Goal: Task Accomplishment & Management: Manage account settings

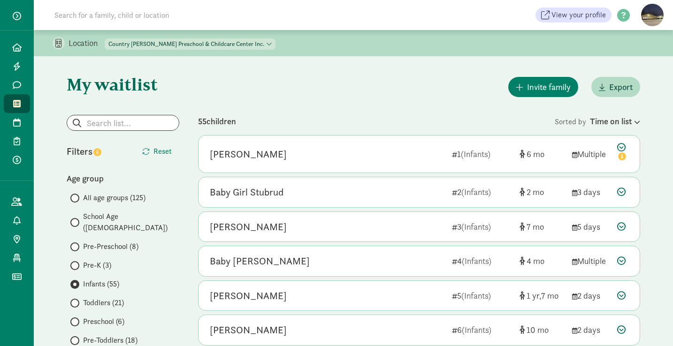
scroll to position [331, 0]
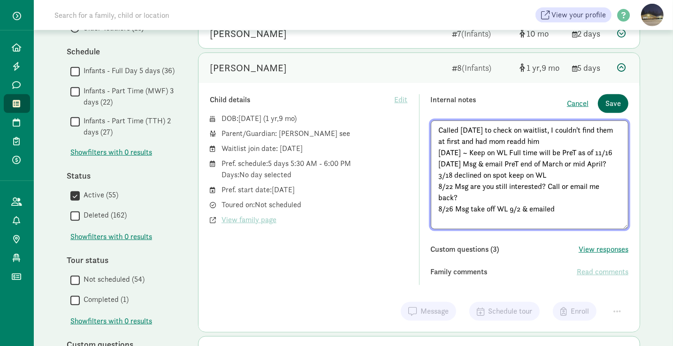
type textarea "Called [DATE] to check on waitlist, I couldn't find them at first and had mom r…"
click at [622, 99] on button "Save" at bounding box center [613, 103] width 31 height 19
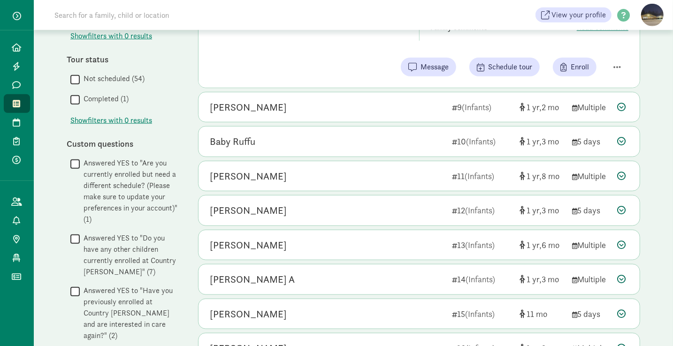
scroll to position [534, 0]
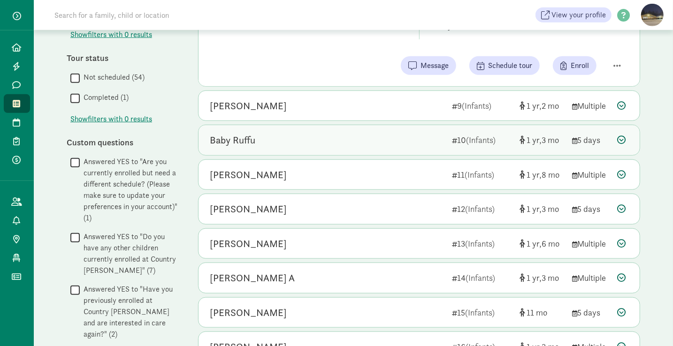
click at [269, 149] on div "Baby Ruffu 10 (Infants) 1 3 5 days" at bounding box center [419, 140] width 441 height 30
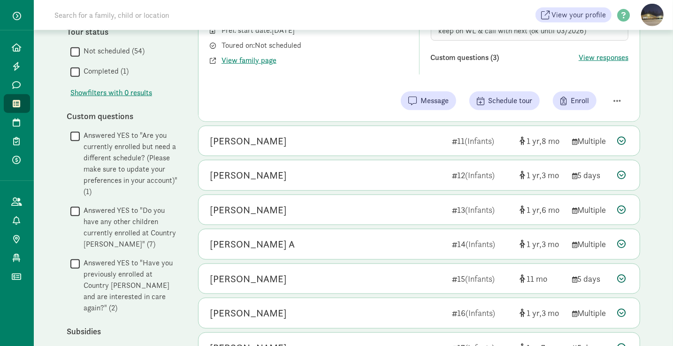
scroll to position [565, 0]
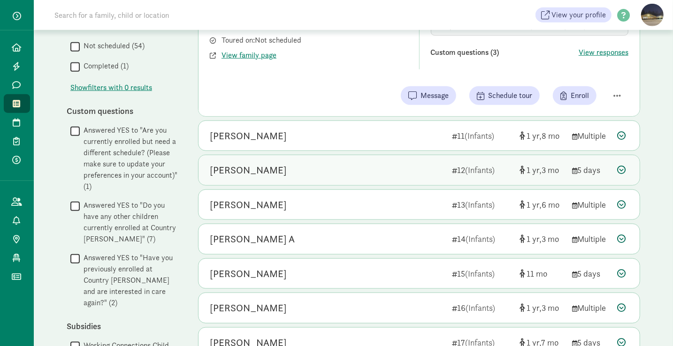
click at [271, 165] on div "[PERSON_NAME]" at bounding box center [327, 170] width 235 height 15
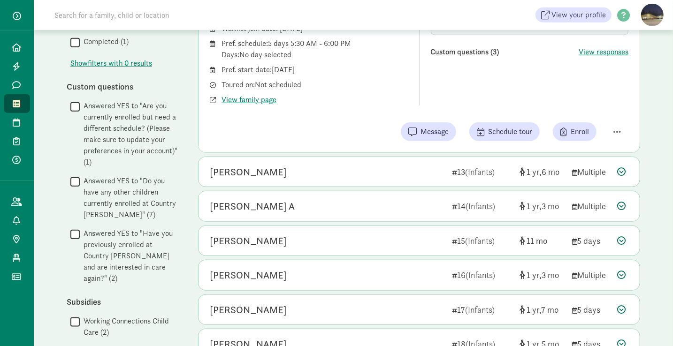
scroll to position [590, 0]
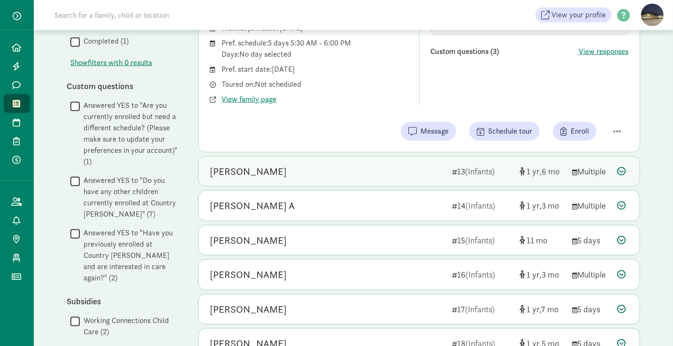
click at [271, 165] on div "[PERSON_NAME]" at bounding box center [327, 171] width 235 height 15
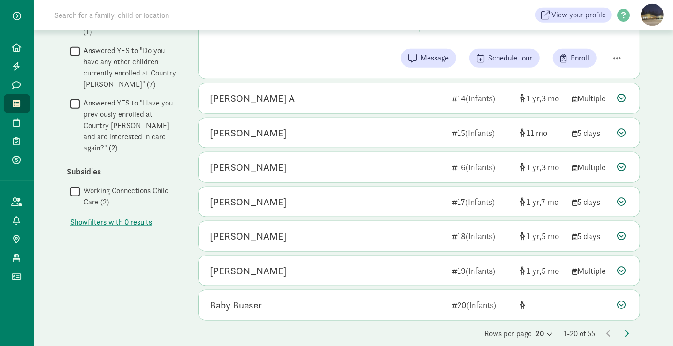
scroll to position [721, 0]
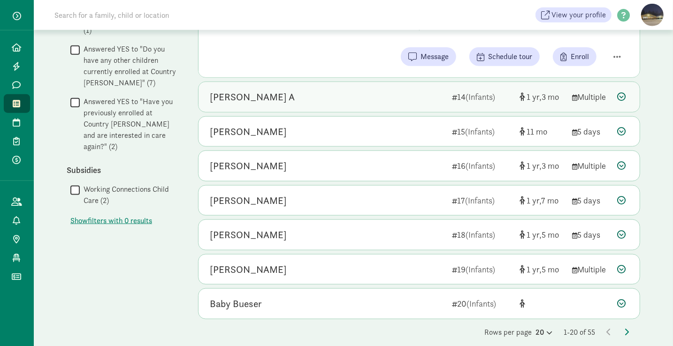
click at [261, 90] on div "[PERSON_NAME] A" at bounding box center [327, 97] width 235 height 15
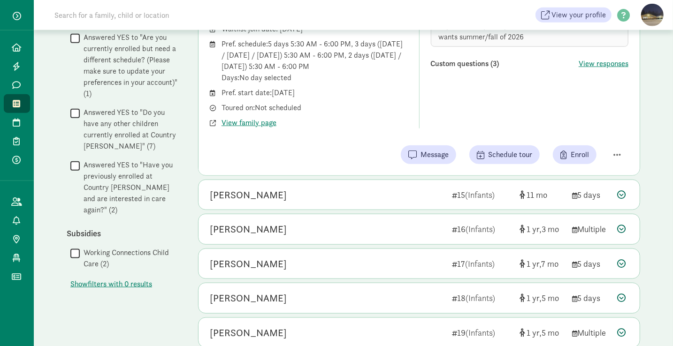
scroll to position [659, 0]
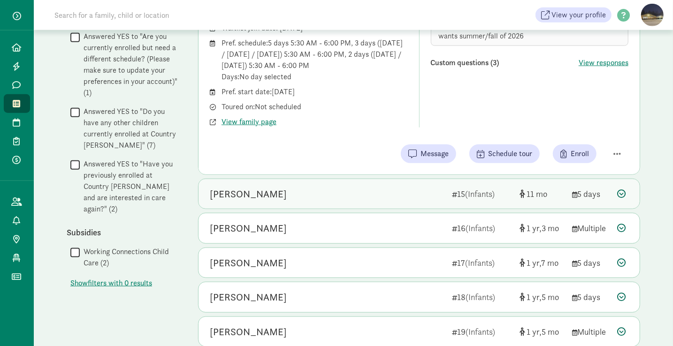
click at [257, 195] on div "[PERSON_NAME]" at bounding box center [248, 194] width 77 height 15
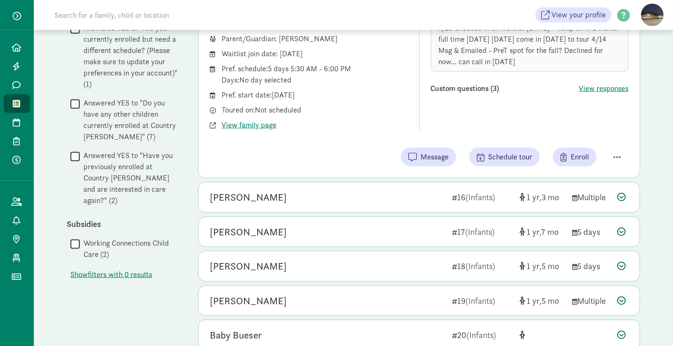
scroll to position [685, 0]
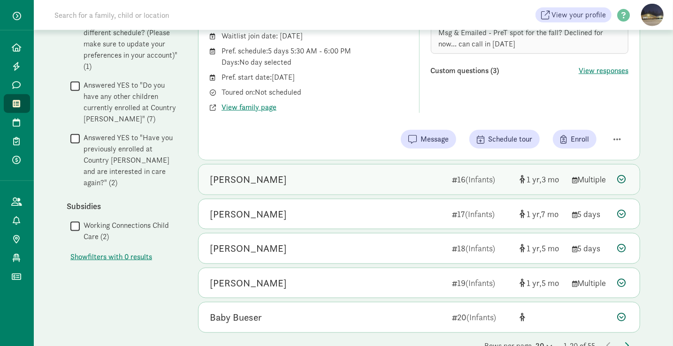
click at [264, 179] on div "[PERSON_NAME]" at bounding box center [248, 179] width 77 height 15
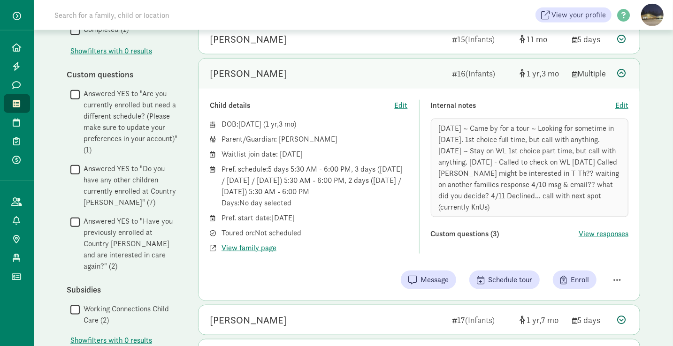
scroll to position [599, 0]
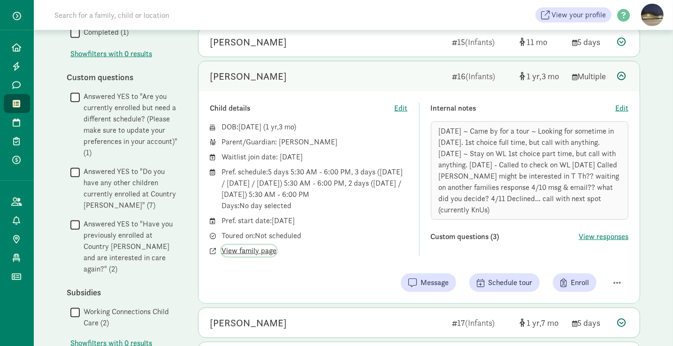
click at [244, 246] on span "View family page" at bounding box center [249, 250] width 55 height 11
click at [621, 103] on span "Edit" at bounding box center [621, 108] width 13 height 11
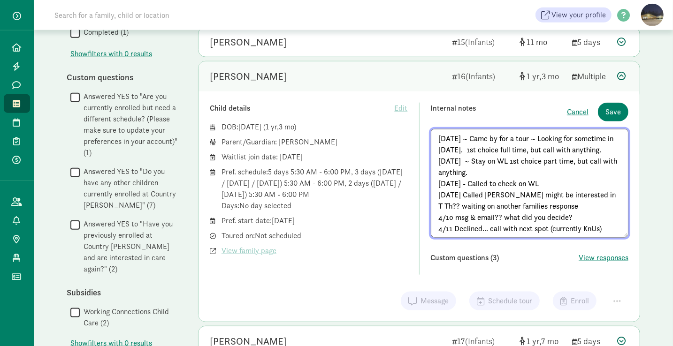
scroll to position [5, 0]
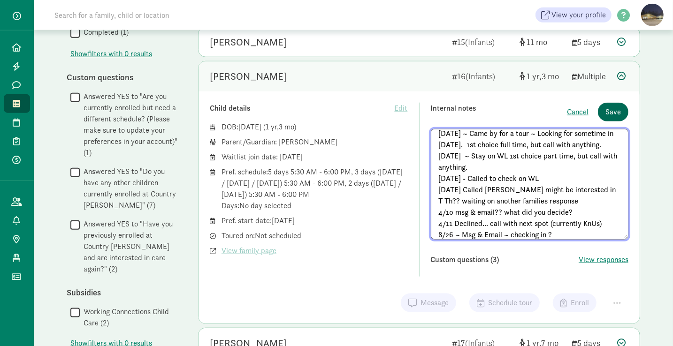
type textarea "[DATE] ~ Came by for a tour ~ Looking for sometime in [DATE]. 1st choice full t…"
click at [615, 107] on span "Save" at bounding box center [612, 112] width 15 height 11
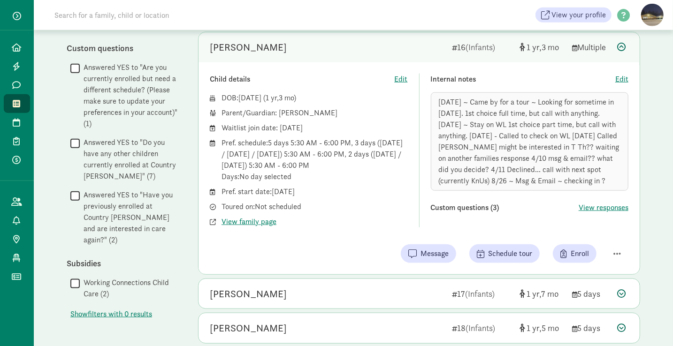
scroll to position [628, 0]
click at [622, 74] on span "Edit" at bounding box center [621, 79] width 13 height 11
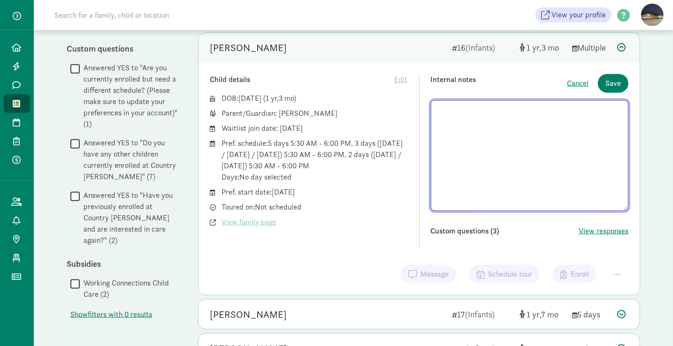
scroll to position [8, 0]
drag, startPoint x: 555, startPoint y: 203, endPoint x: 510, endPoint y: 199, distance: 44.7
click at [510, 199] on textarea at bounding box center [530, 155] width 198 height 111
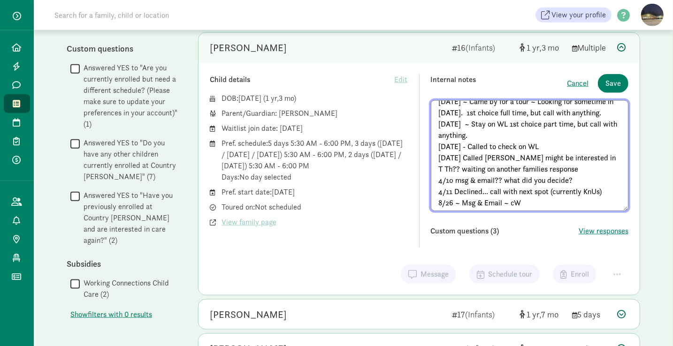
click at [513, 195] on textarea "[DATE] ~ Came by for a tour ~ Looking for sometime in [DATE]. 1st choice full t…" at bounding box center [530, 155] width 198 height 111
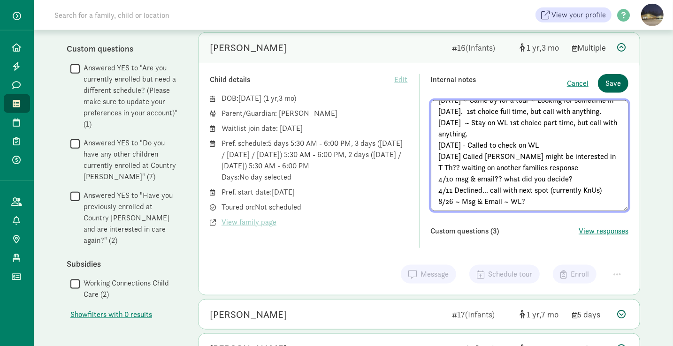
type textarea "[DATE] ~ Came by for a tour ~ Looking for sometime in [DATE]. 1st choice full t…"
click at [610, 78] on span "Save" at bounding box center [612, 83] width 15 height 11
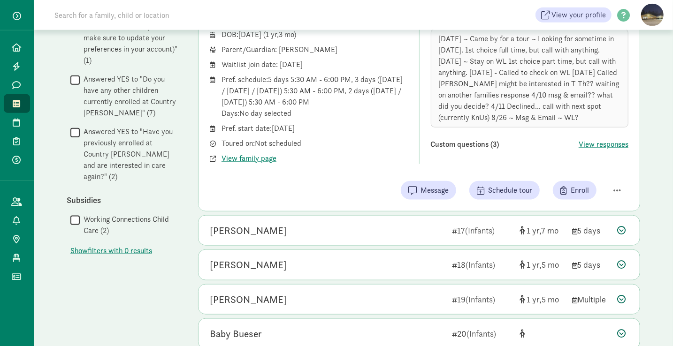
scroll to position [692, 0]
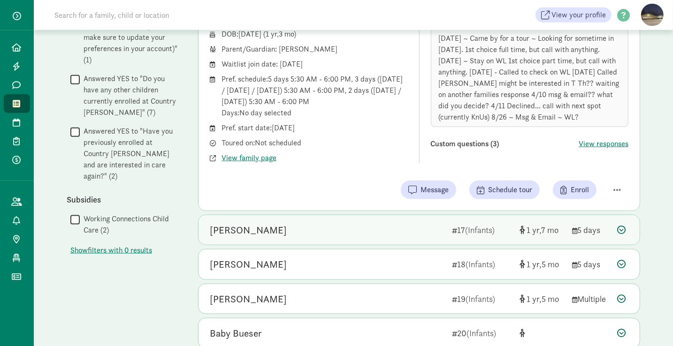
click at [260, 226] on div "[PERSON_NAME]" at bounding box center [248, 230] width 77 height 15
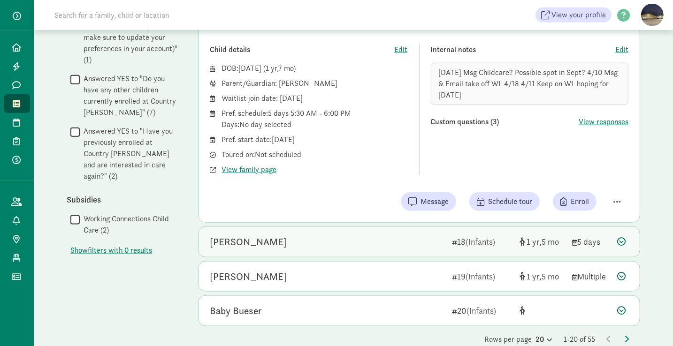
click at [265, 238] on div "[PERSON_NAME]" at bounding box center [248, 242] width 77 height 15
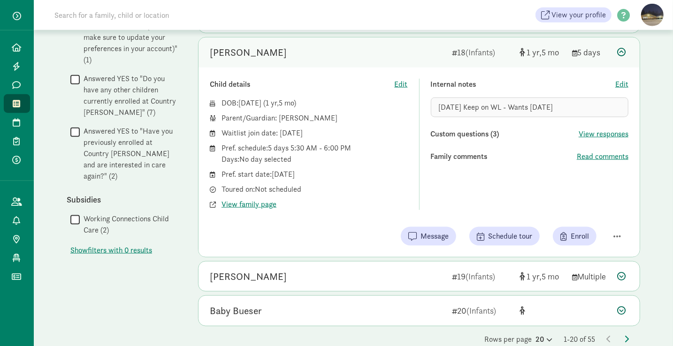
scroll to position [701, 0]
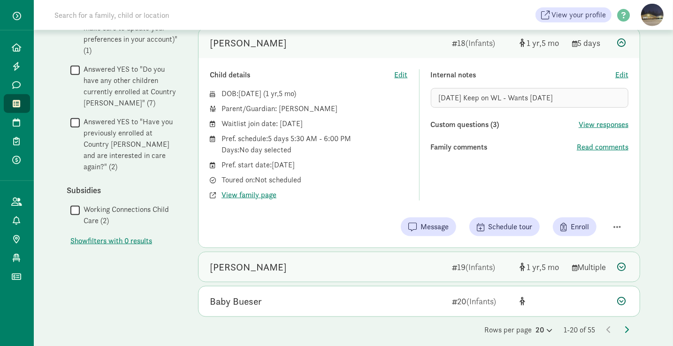
click at [276, 265] on div "[PERSON_NAME]" at bounding box center [248, 267] width 77 height 15
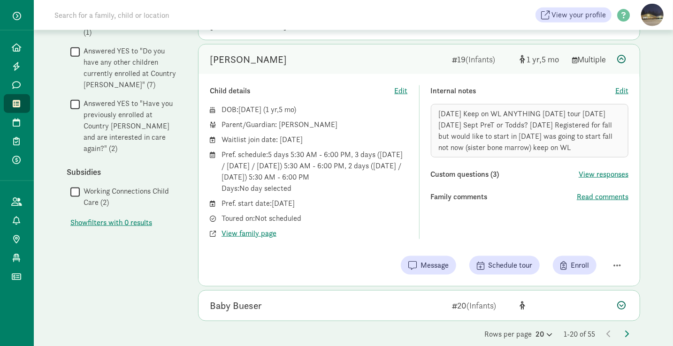
scroll to position [724, 0]
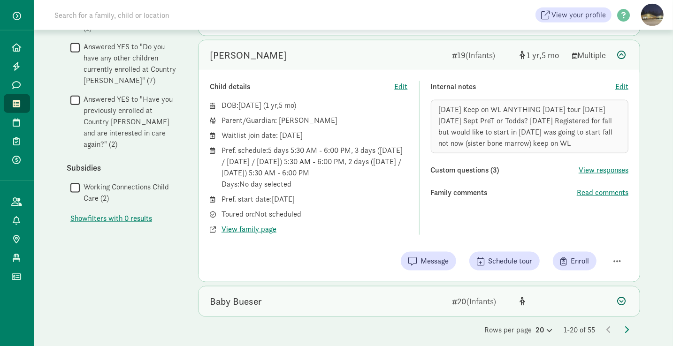
click at [262, 295] on div "Baby Bueser" at bounding box center [327, 301] width 235 height 15
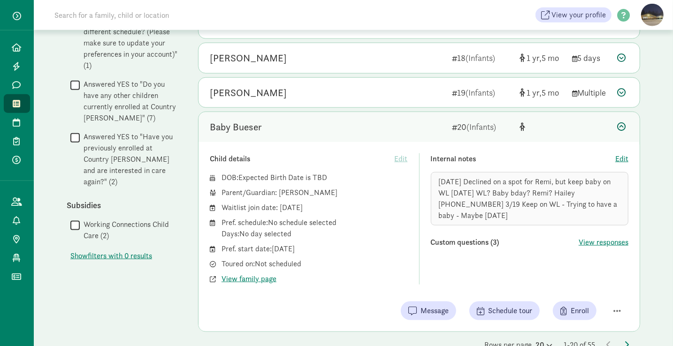
scroll to position [701, 0]
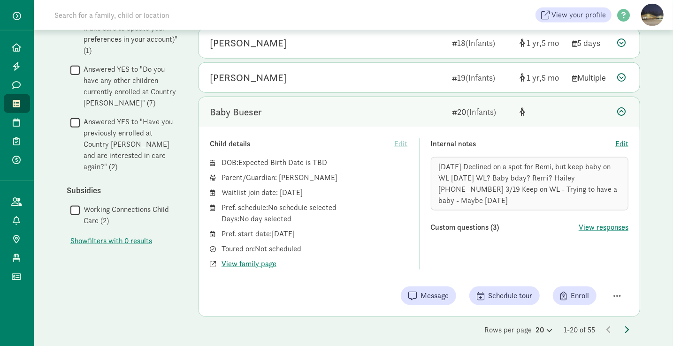
click at [626, 326] on icon at bounding box center [626, 330] width 5 height 8
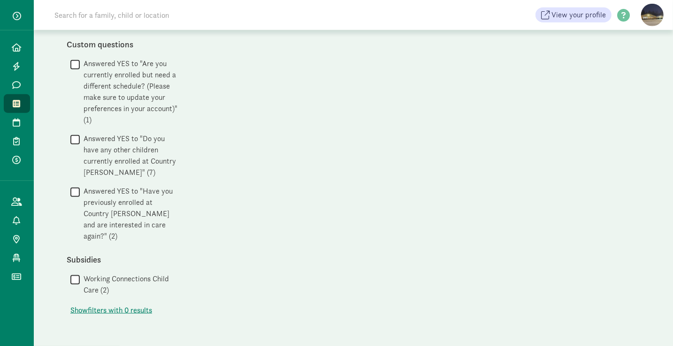
scroll to position [0, 0]
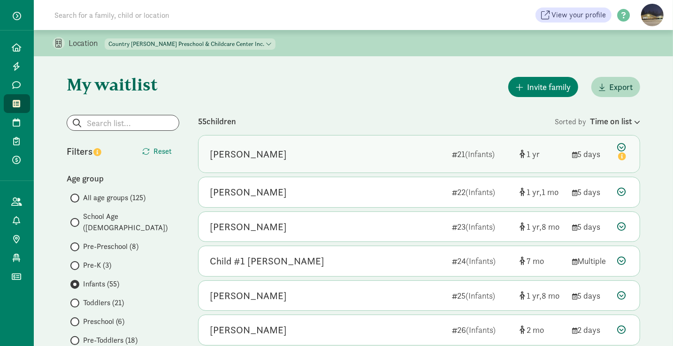
click at [272, 153] on div "[PERSON_NAME]" at bounding box center [327, 154] width 235 height 15
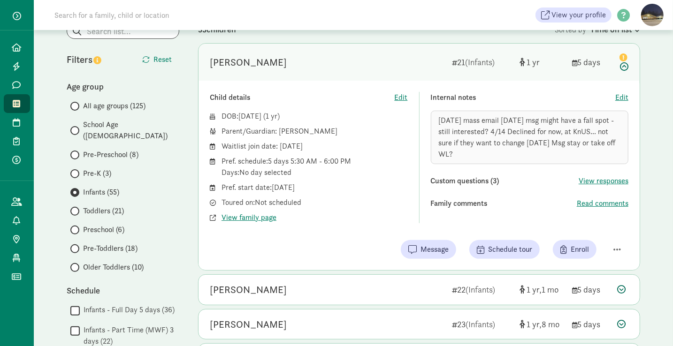
scroll to position [92, 0]
click at [237, 218] on span "View family page" at bounding box center [249, 217] width 55 height 11
click at [620, 97] on span "Edit" at bounding box center [621, 97] width 13 height 11
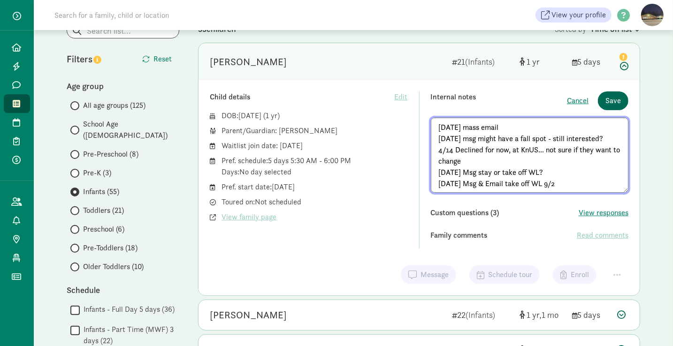
type textarea "[DATE] mass email [DATE] msg might have a fall spot - still interested? 4/14 De…"
click at [611, 99] on span "Save" at bounding box center [612, 100] width 15 height 11
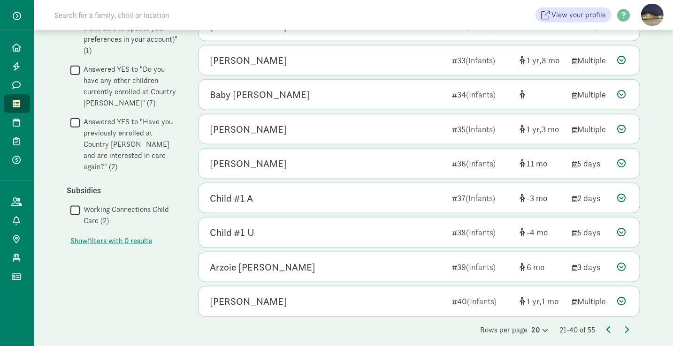
scroll to position [701, 0]
click at [609, 327] on icon at bounding box center [608, 331] width 5 height 8
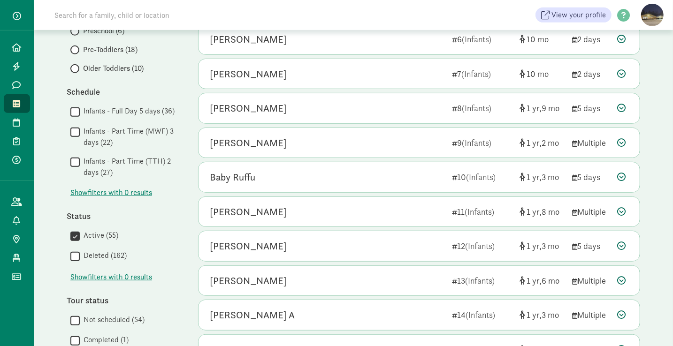
scroll to position [290, 0]
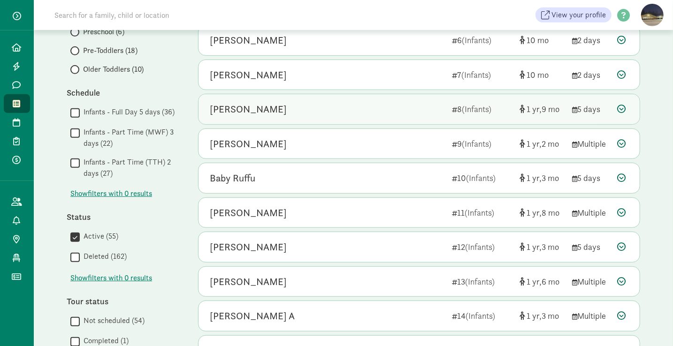
click at [286, 118] on div "[PERSON_NAME] 8 (Infants) 1 9 5 days" at bounding box center [419, 109] width 441 height 30
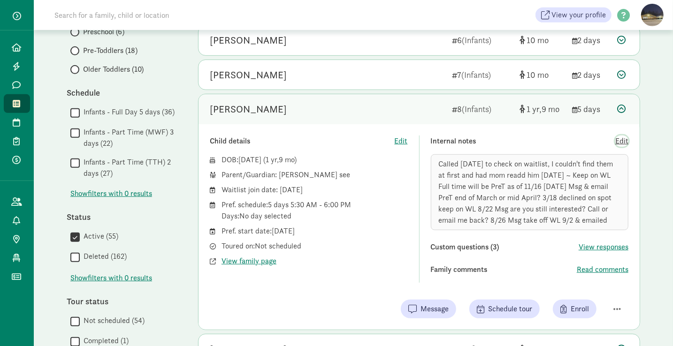
click at [625, 140] on span "Edit" at bounding box center [621, 141] width 13 height 11
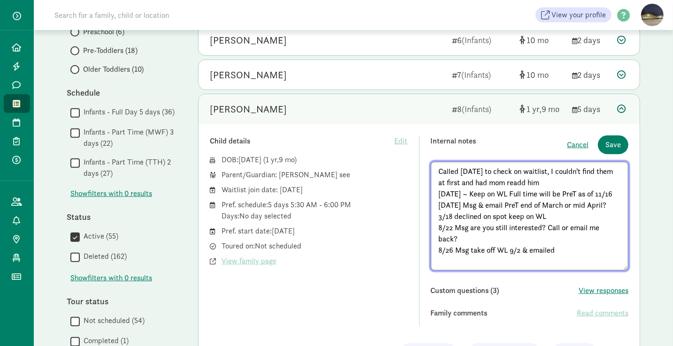
scroll to position [5, 0]
click at [556, 253] on textarea "Called [DATE] to check on waitlist, I couldn't find them at first and had mom r…" at bounding box center [530, 217] width 198 height 111
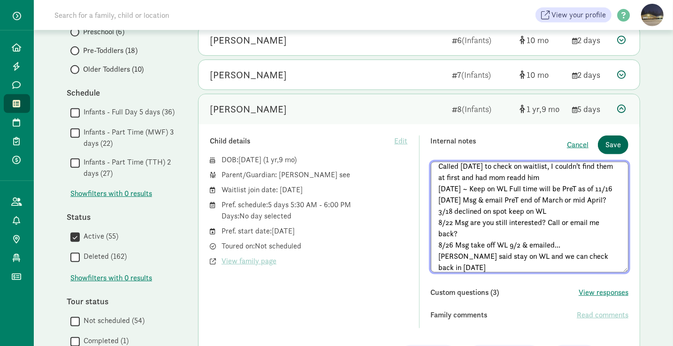
type textarea "Called [DATE] to check on waitlist, I couldn't find them at first and had mom r…"
click at [610, 148] on button "Save" at bounding box center [613, 145] width 31 height 19
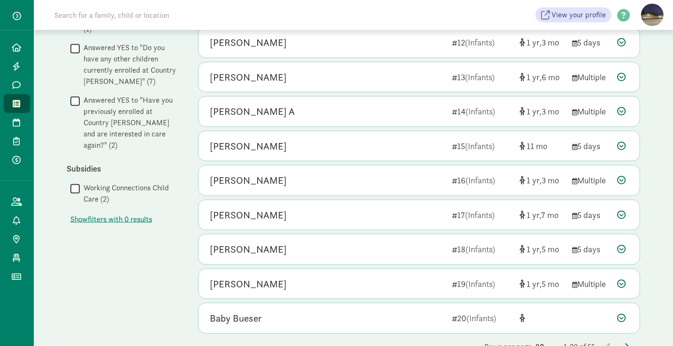
scroll to position [728, 0]
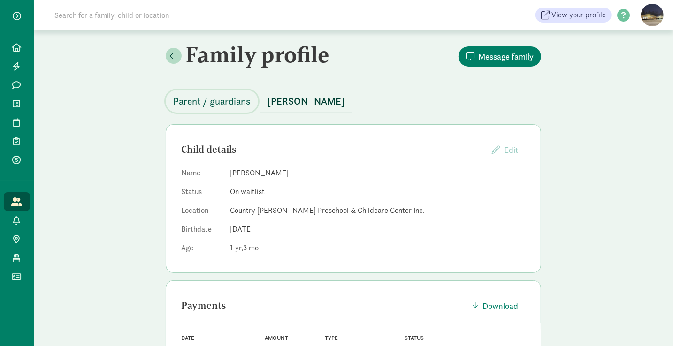
click at [209, 100] on span "Parent / guardians" at bounding box center [211, 101] width 77 height 15
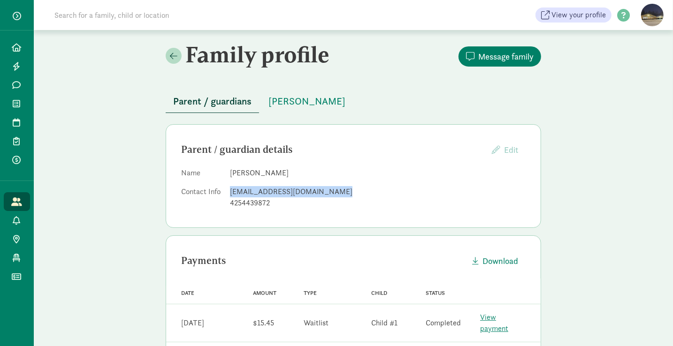
drag, startPoint x: 333, startPoint y: 193, endPoint x: 228, endPoint y: 193, distance: 104.7
click at [228, 193] on dl "Name Anthony Modica Contact Info modicaenterprise@outlook.com 4254439872" at bounding box center [353, 190] width 345 height 45
copy div "modicaenterprise@outlook.com"
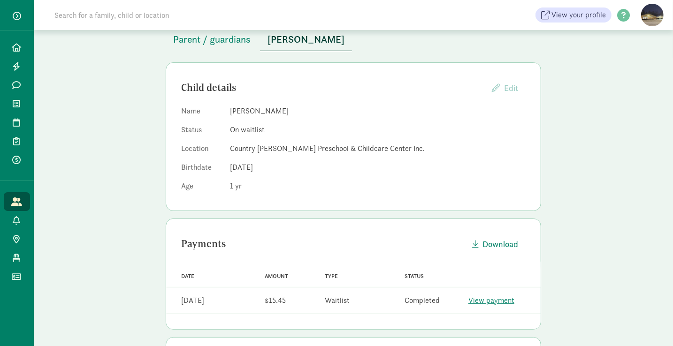
scroll to position [62, 0]
click at [218, 39] on span "Parent / guardians" at bounding box center [211, 38] width 77 height 15
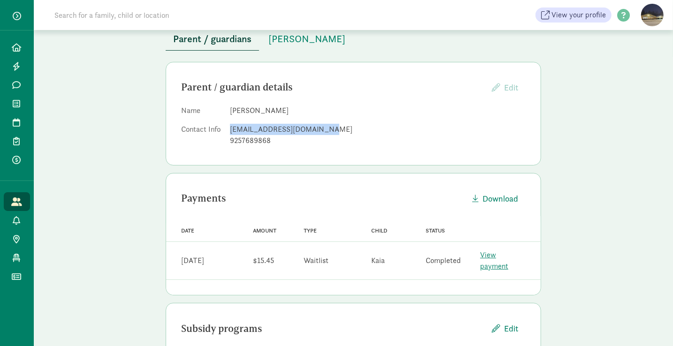
drag, startPoint x: 325, startPoint y: 129, endPoint x: 231, endPoint y: 130, distance: 93.9
click at [231, 130] on div "andreakromanoff@gmail.com" at bounding box center [378, 129] width 296 height 11
copy div "andreakromanoff@gmail.com"
